Goal: Information Seeking & Learning: Learn about a topic

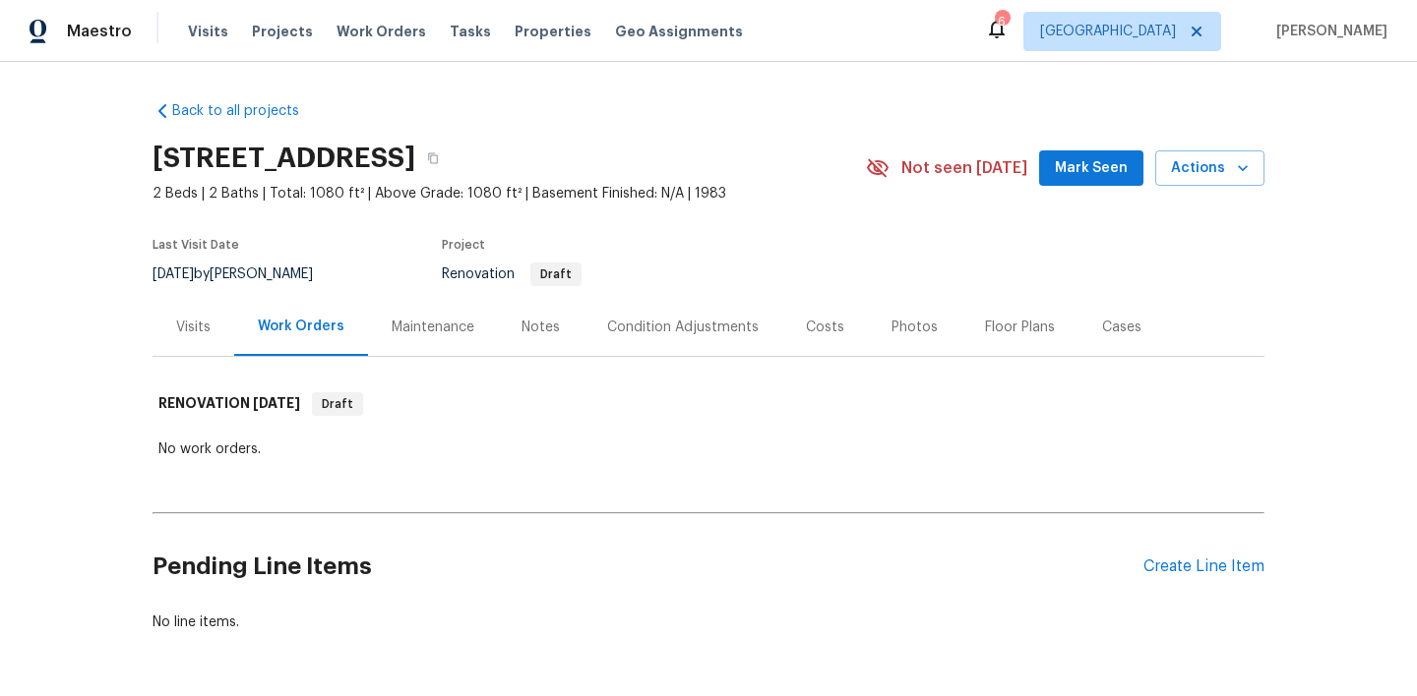
click at [202, 334] on div "Visits" at bounding box center [193, 328] width 34 height 20
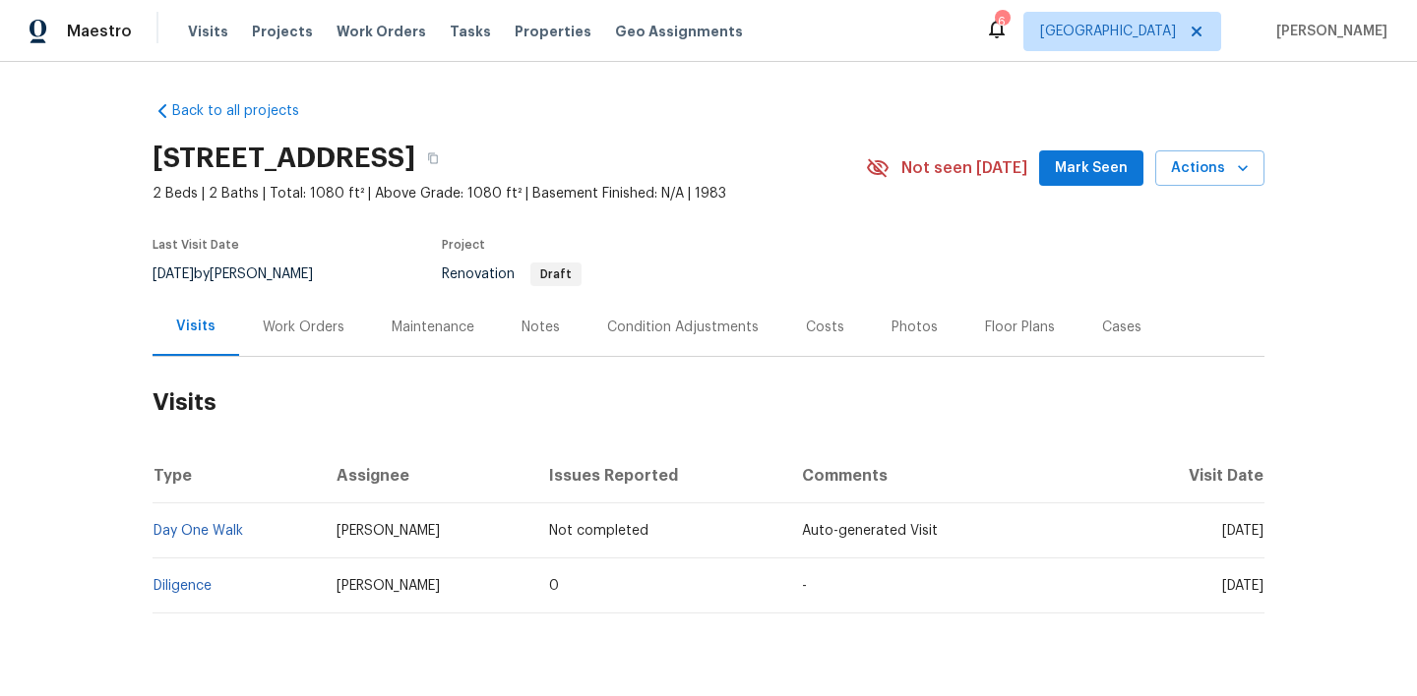
scroll to position [51, 0]
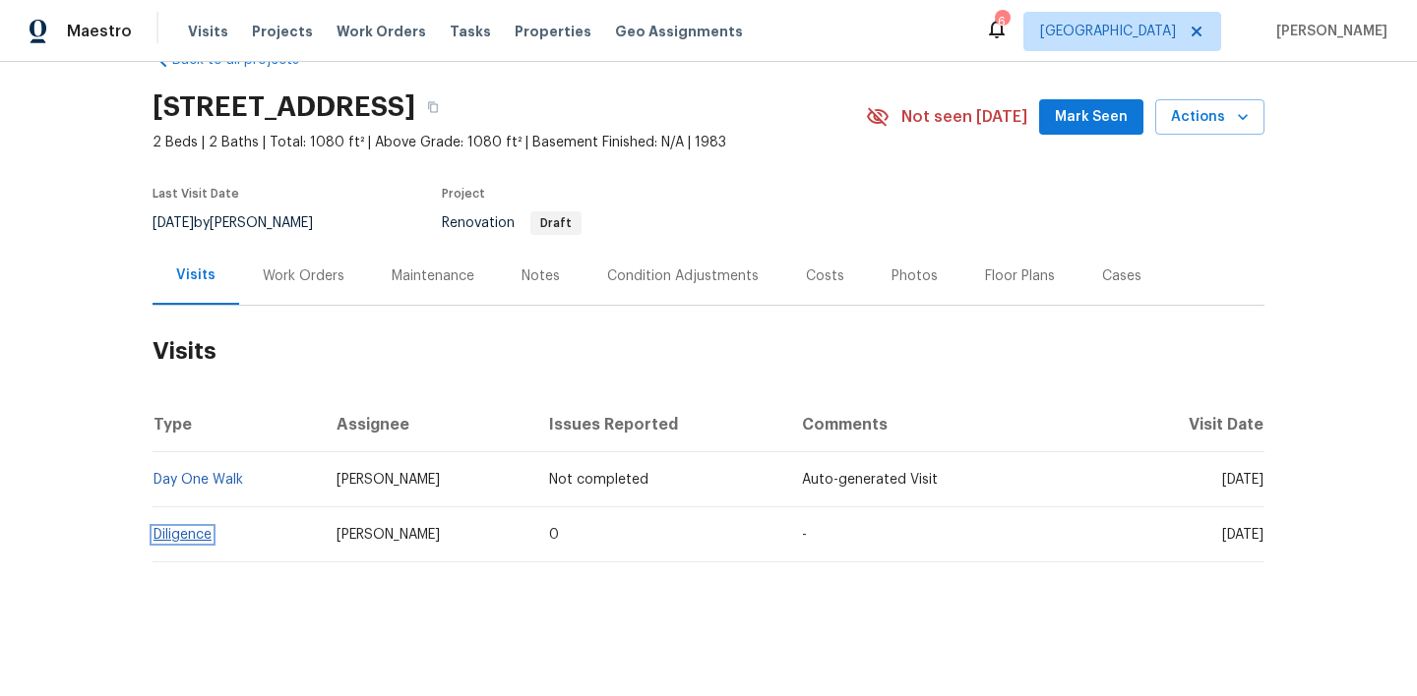
click at [196, 532] on link "Diligence" at bounding box center [182, 535] width 58 height 14
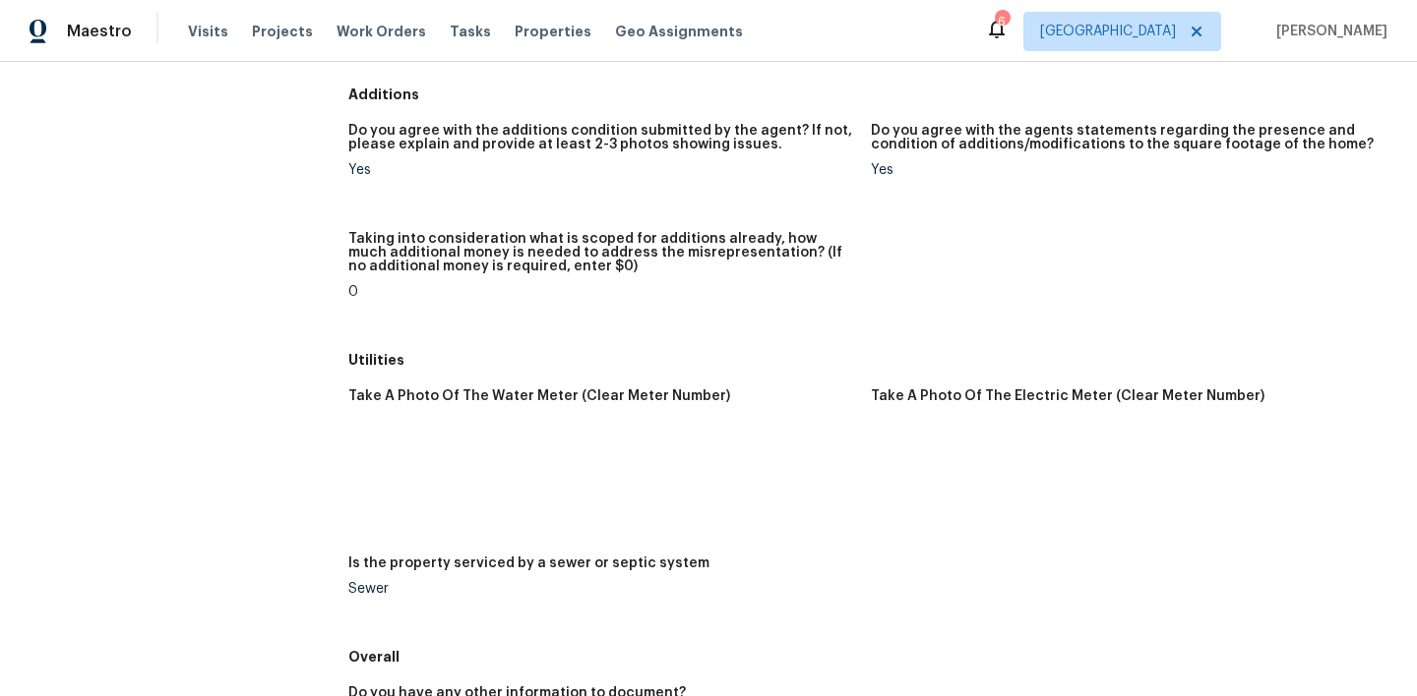
scroll to position [2759, 0]
click at [906, 454] on img at bounding box center [906, 456] width 63 height 63
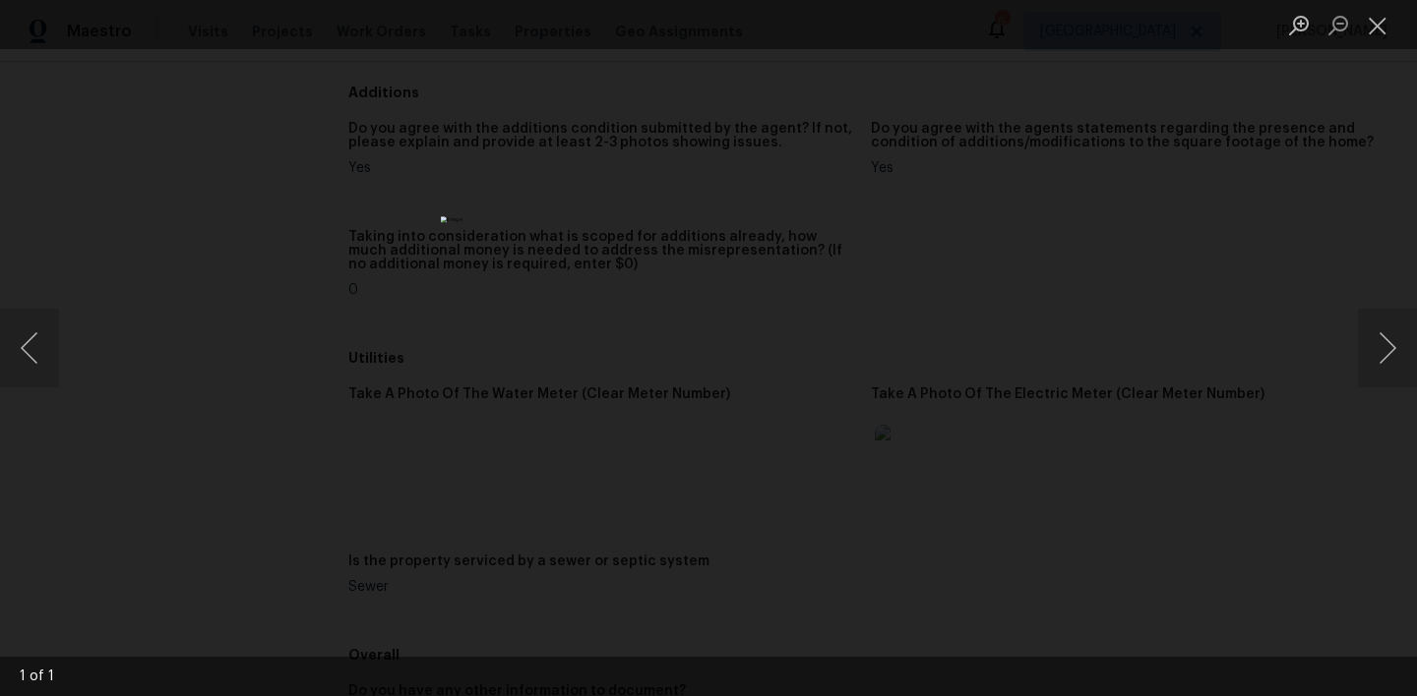
click at [1371, 42] on li "Lightbox" at bounding box center [1377, 24] width 39 height 49
click at [1374, 20] on button "Close lightbox" at bounding box center [1377, 25] width 39 height 34
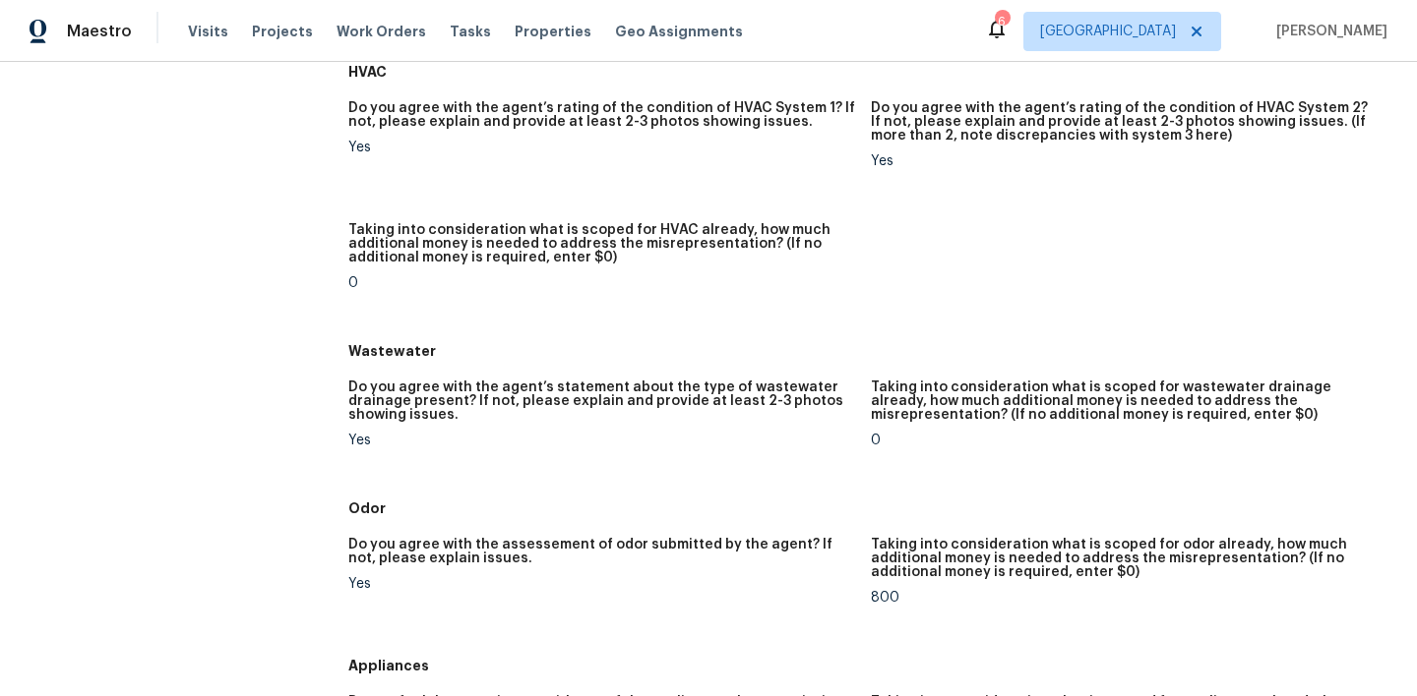
scroll to position [1101, 0]
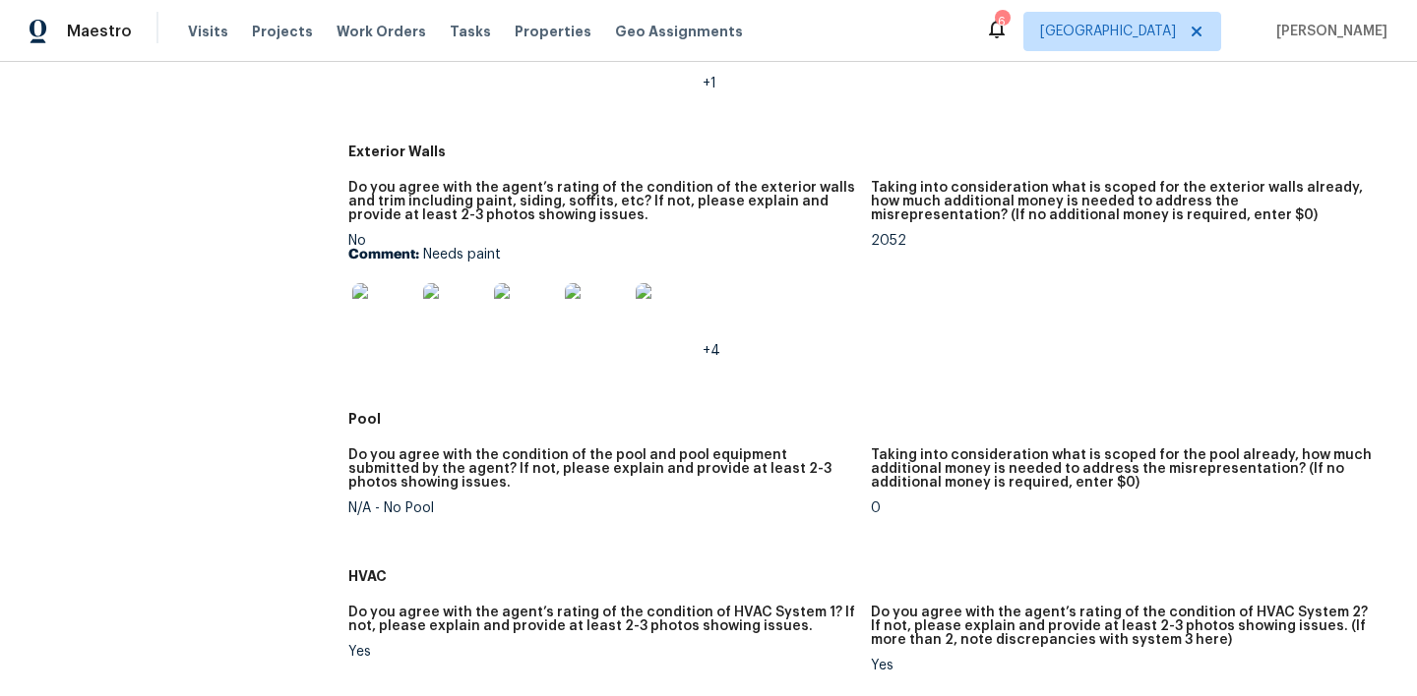
click at [362, 302] on img at bounding box center [383, 314] width 63 height 63
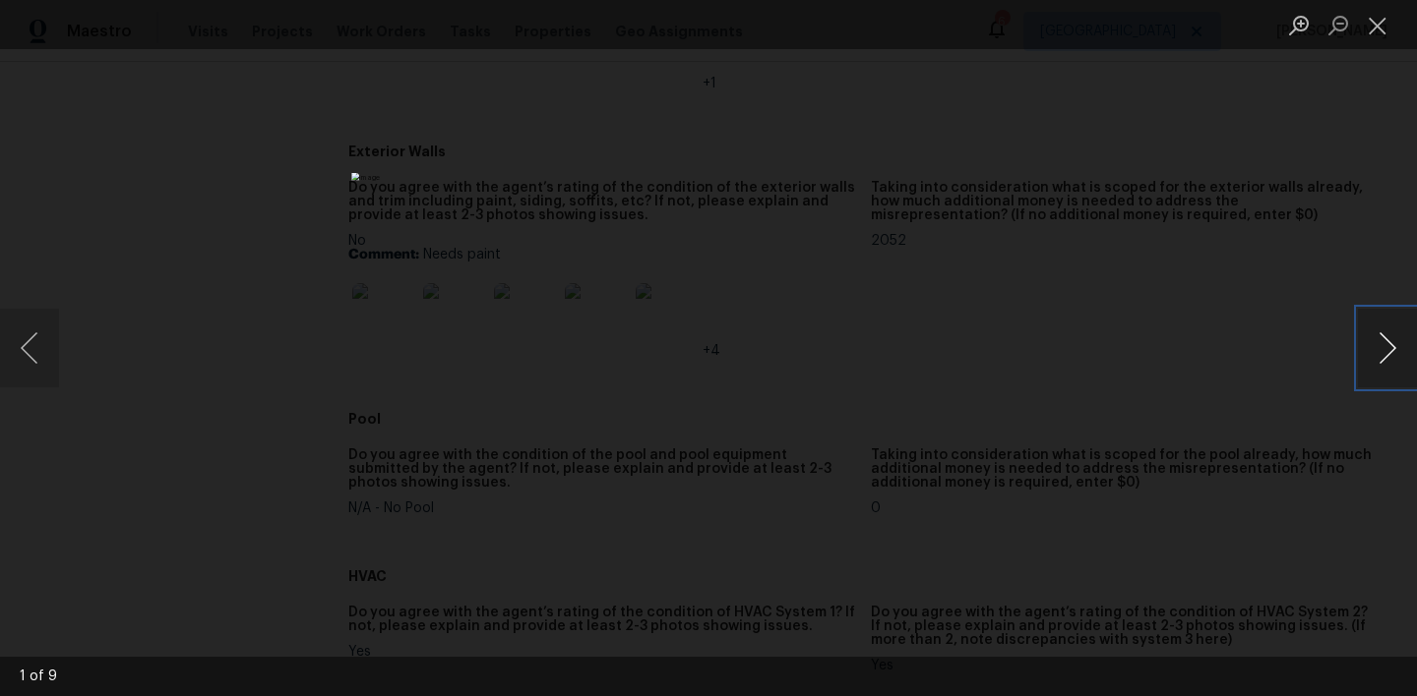
click at [1381, 352] on button "Next image" at bounding box center [1387, 348] width 59 height 79
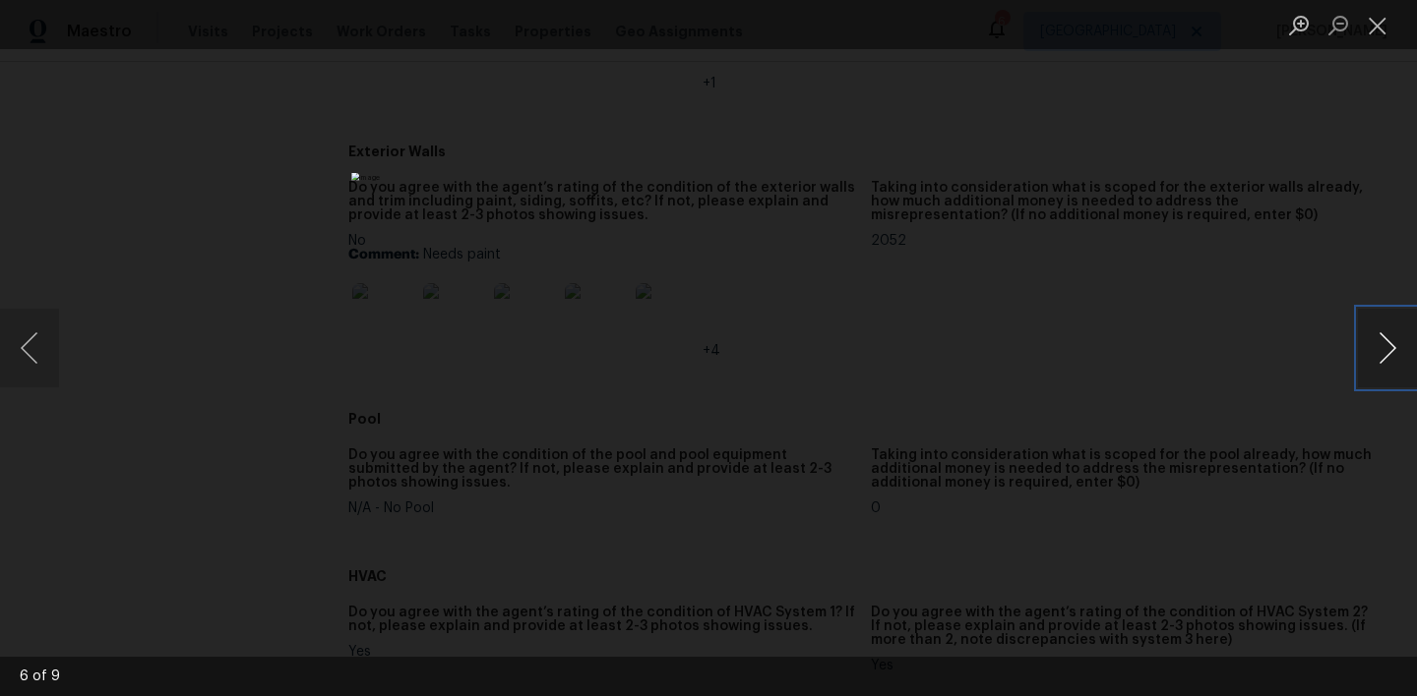
click at [1381, 352] on button "Next image" at bounding box center [1387, 348] width 59 height 79
click at [1381, 30] on button "Close lightbox" at bounding box center [1377, 25] width 39 height 34
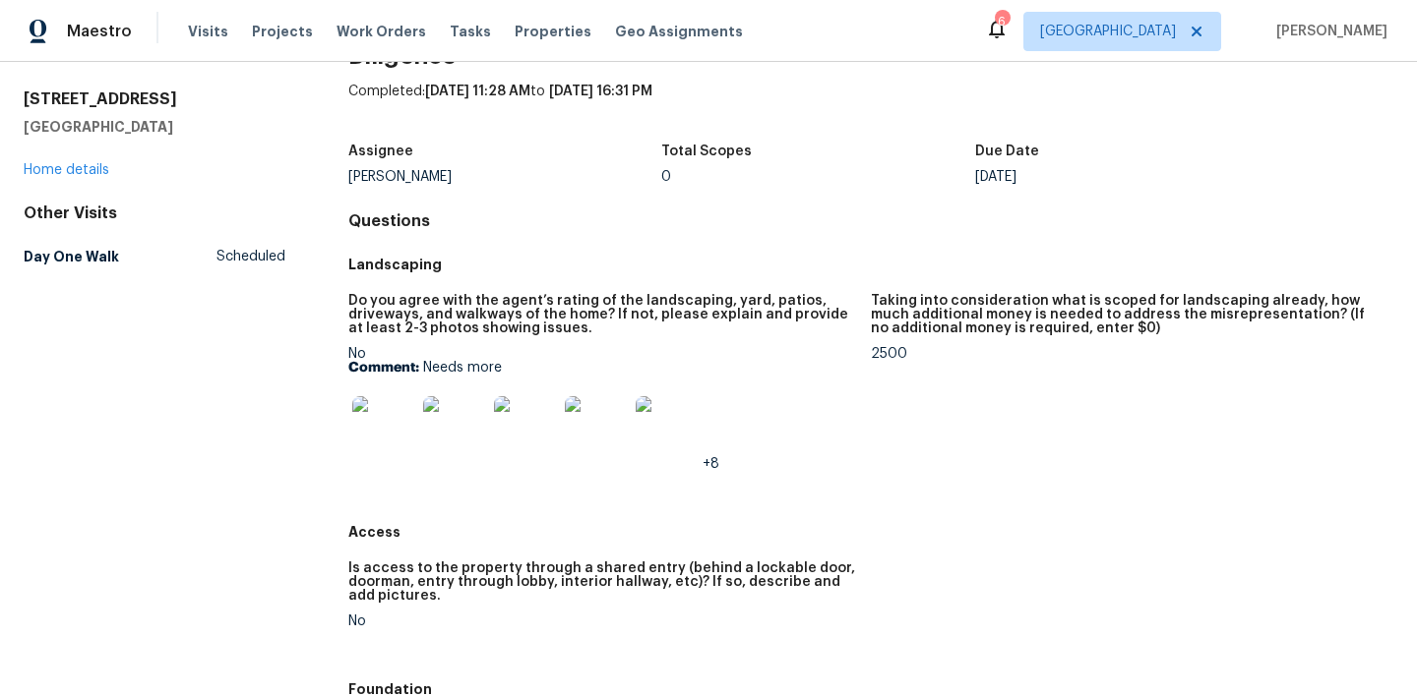
scroll to position [0, 0]
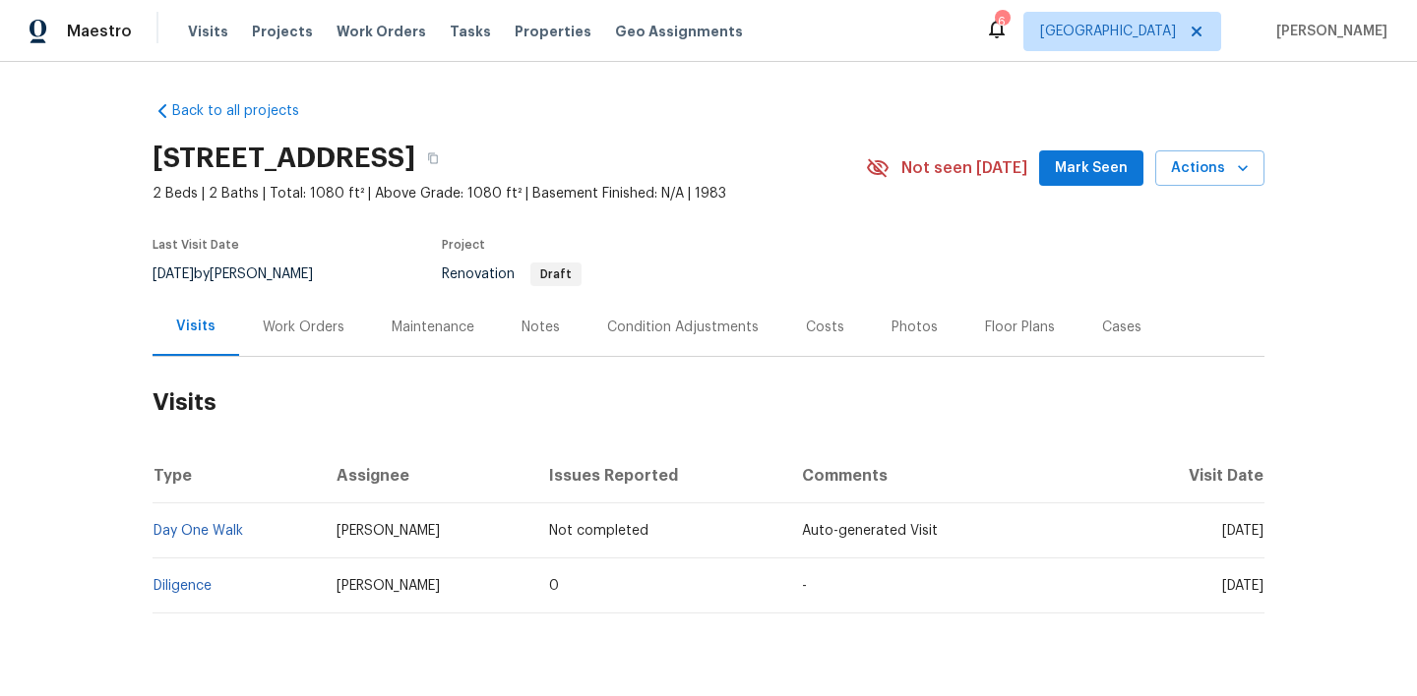
scroll to position [51, 0]
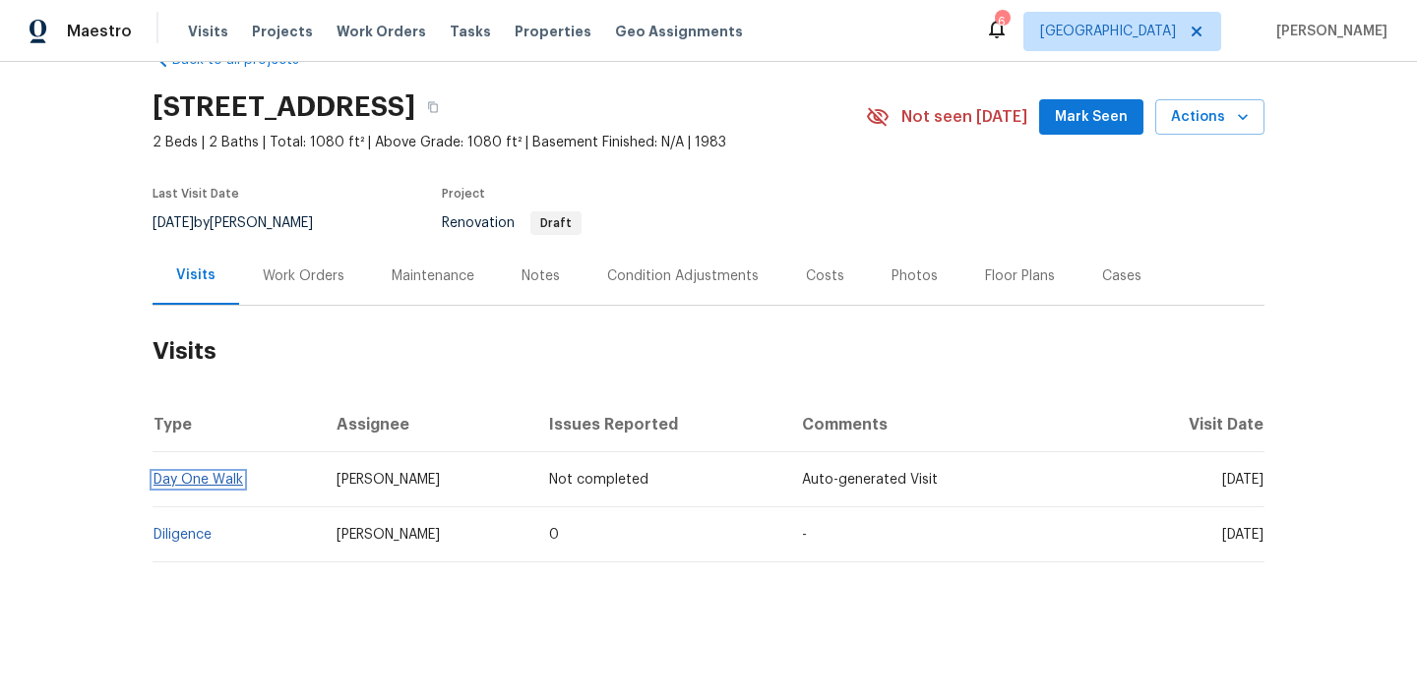
click at [195, 481] on link "Day One Walk" at bounding box center [198, 480] width 90 height 14
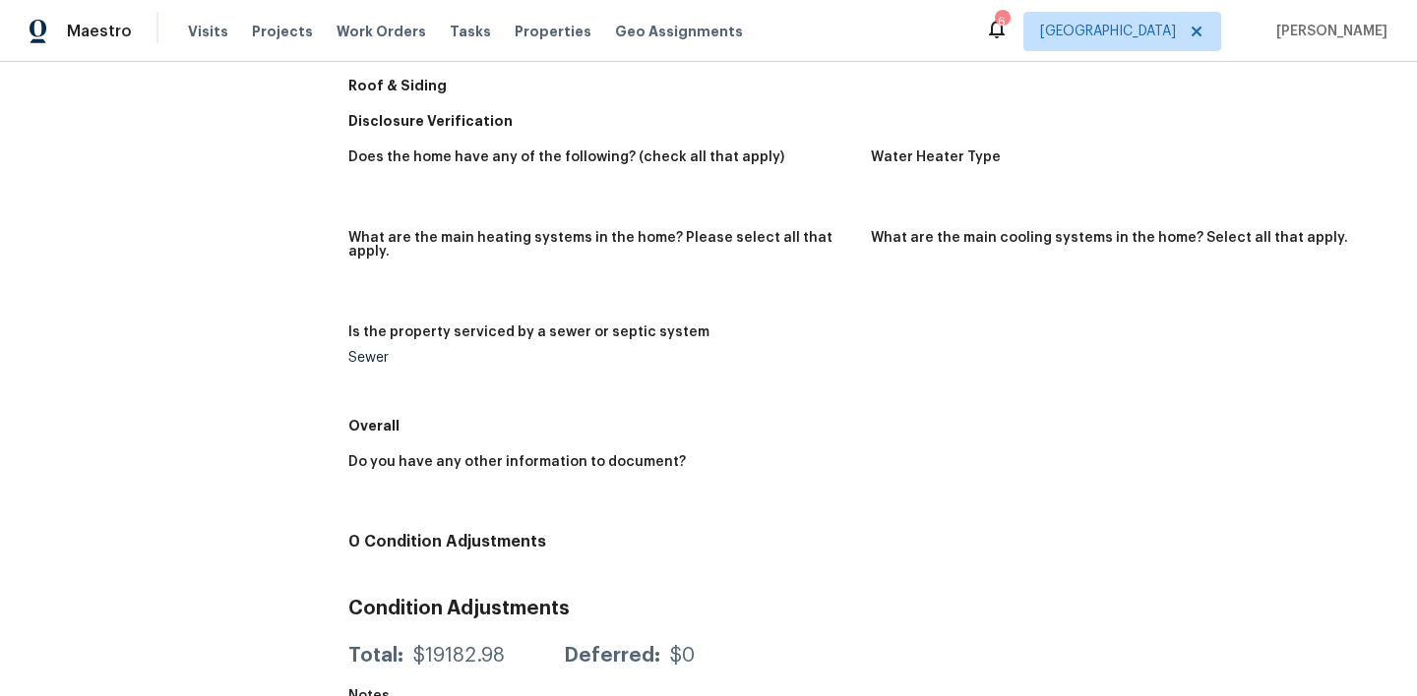
scroll to position [859, 0]
